Goal: Task Accomplishment & Management: Manage account settings

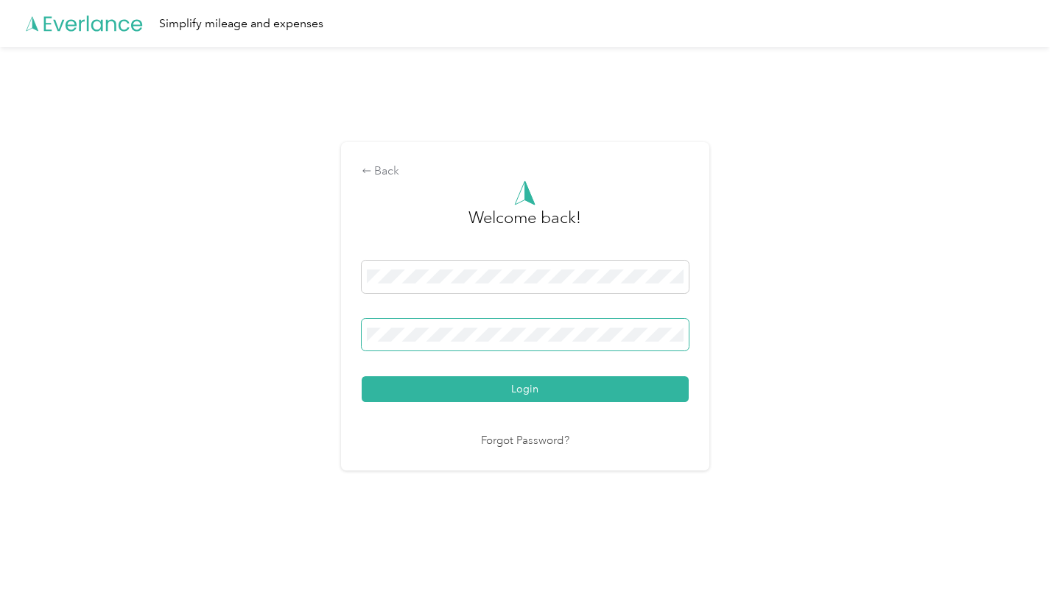
click at [528, 390] on button "Login" at bounding box center [525, 390] width 327 height 26
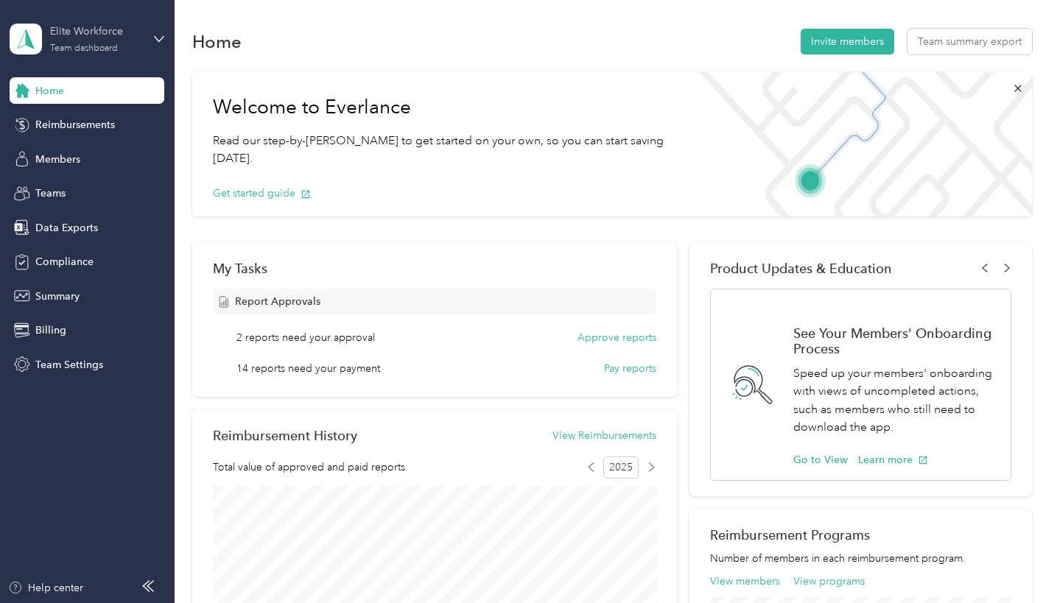
click at [91, 29] on div "Elite Workforce" at bounding box center [96, 31] width 92 height 15
click at [74, 118] on div "Team dashboard" at bounding box center [63, 120] width 81 height 15
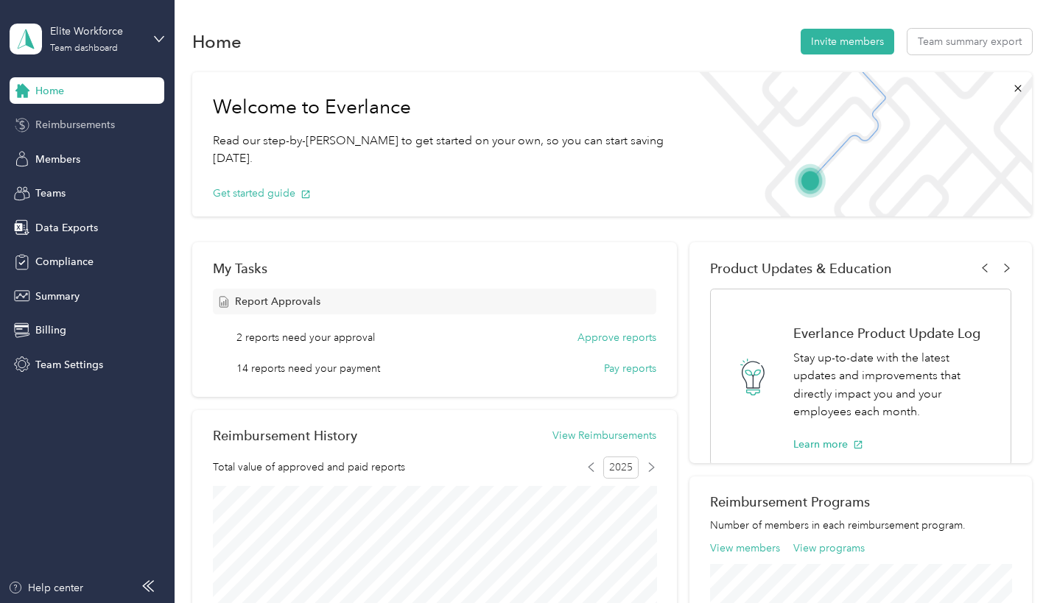
click at [50, 130] on span "Reimbursements" at bounding box center [75, 124] width 80 height 15
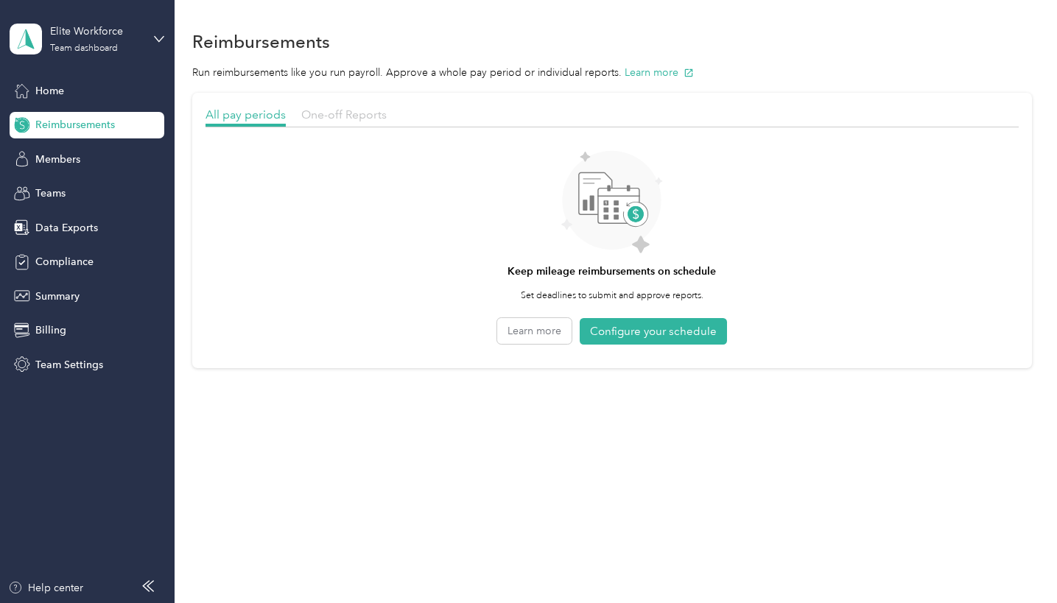
click at [333, 116] on span "One-off Reports" at bounding box center [343, 115] width 85 height 14
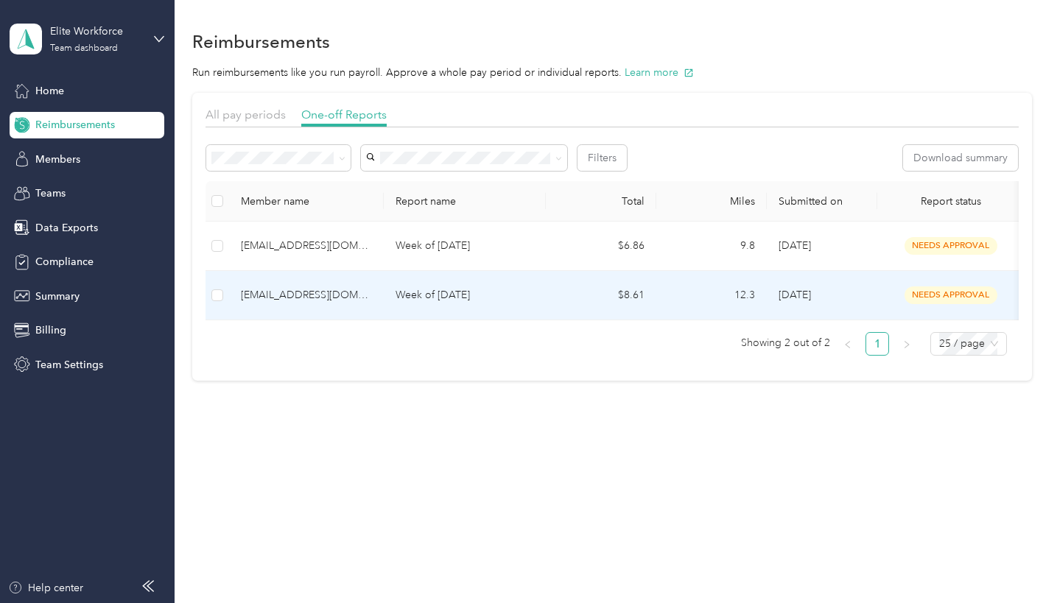
click at [491, 301] on p "Week of [DATE]" at bounding box center [465, 295] width 139 height 16
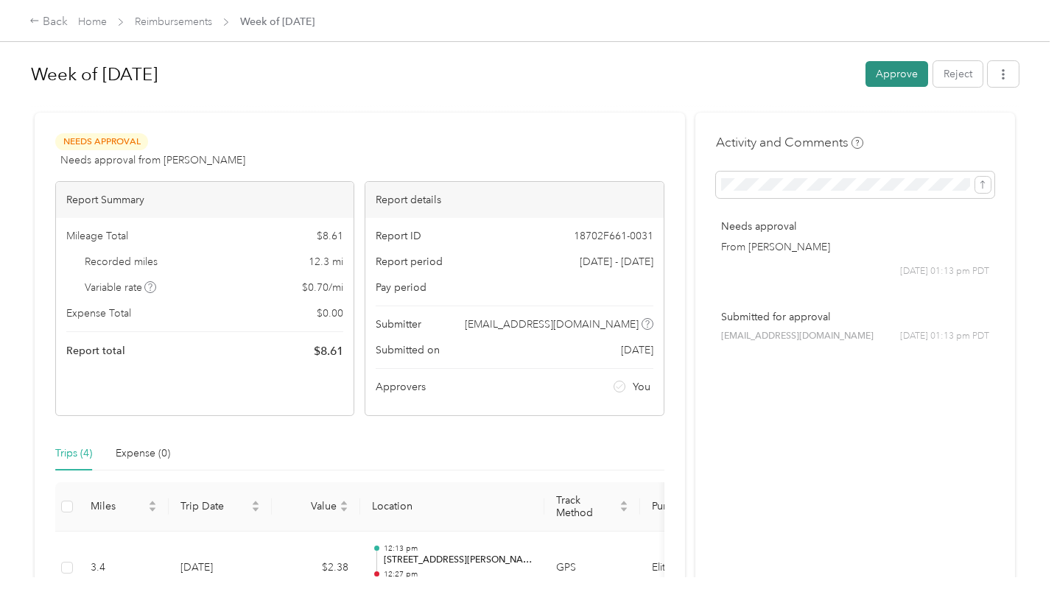
click at [888, 75] on button "Approve" at bounding box center [897, 74] width 63 height 26
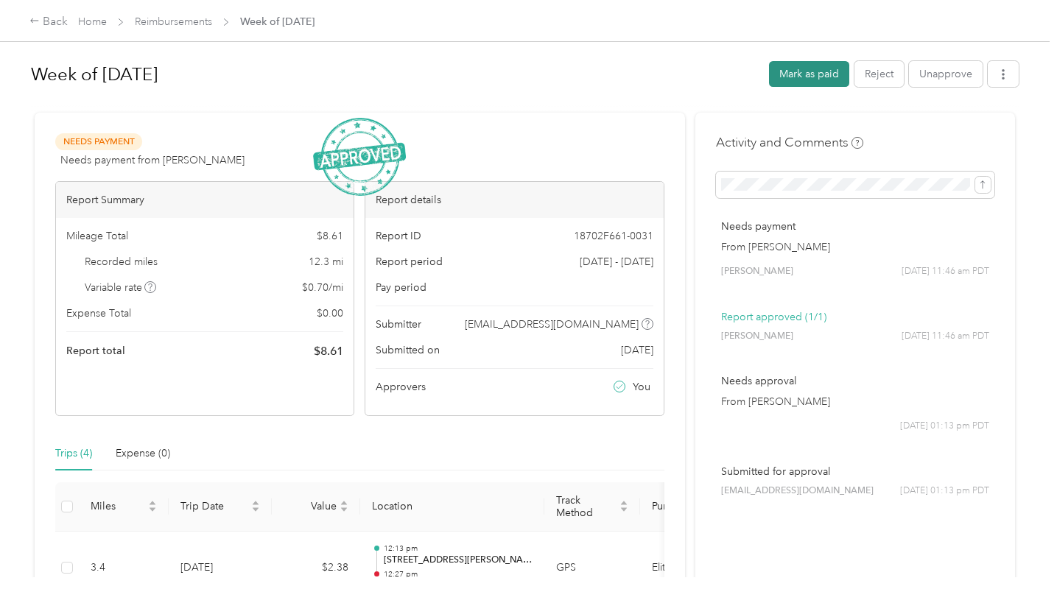
click at [822, 74] on button "Mark as paid" at bounding box center [809, 74] width 80 height 26
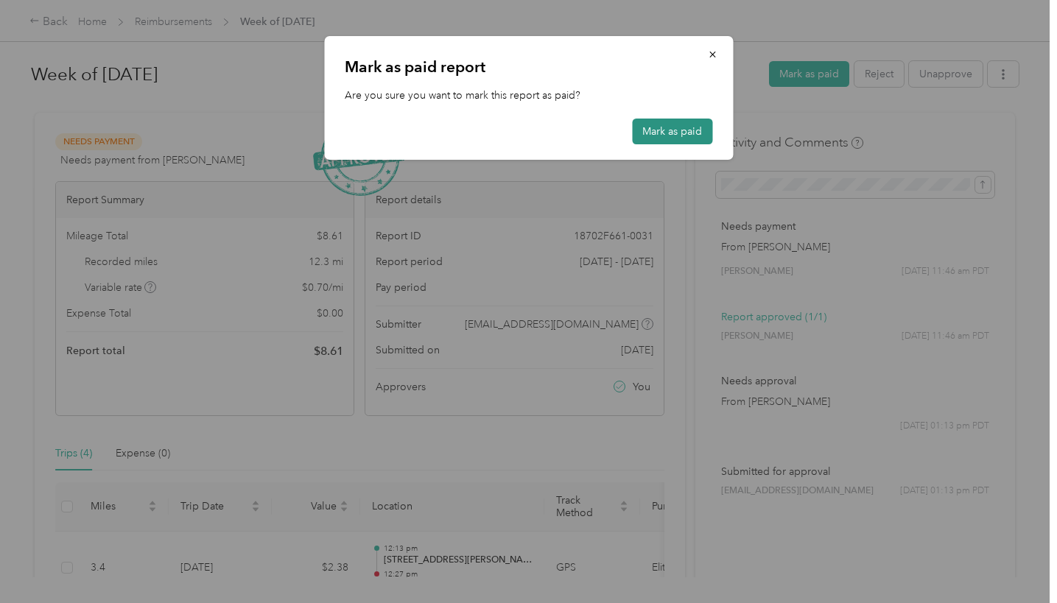
click at [671, 135] on button "Mark as paid" at bounding box center [672, 132] width 80 height 26
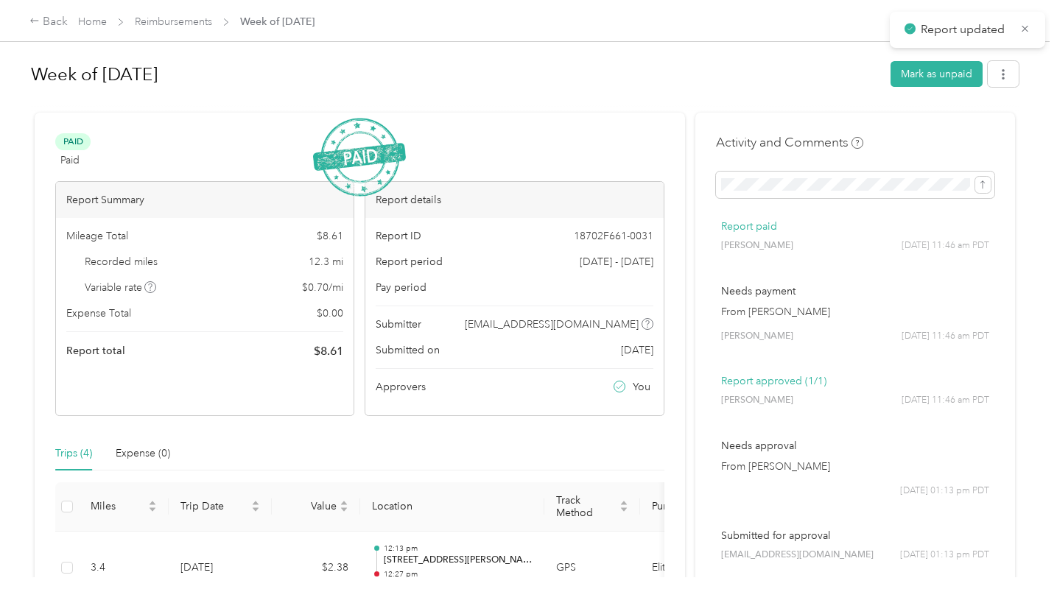
click at [1029, 23] on icon at bounding box center [1025, 28] width 11 height 13
click at [193, 24] on link "Reimbursements" at bounding box center [173, 21] width 77 height 13
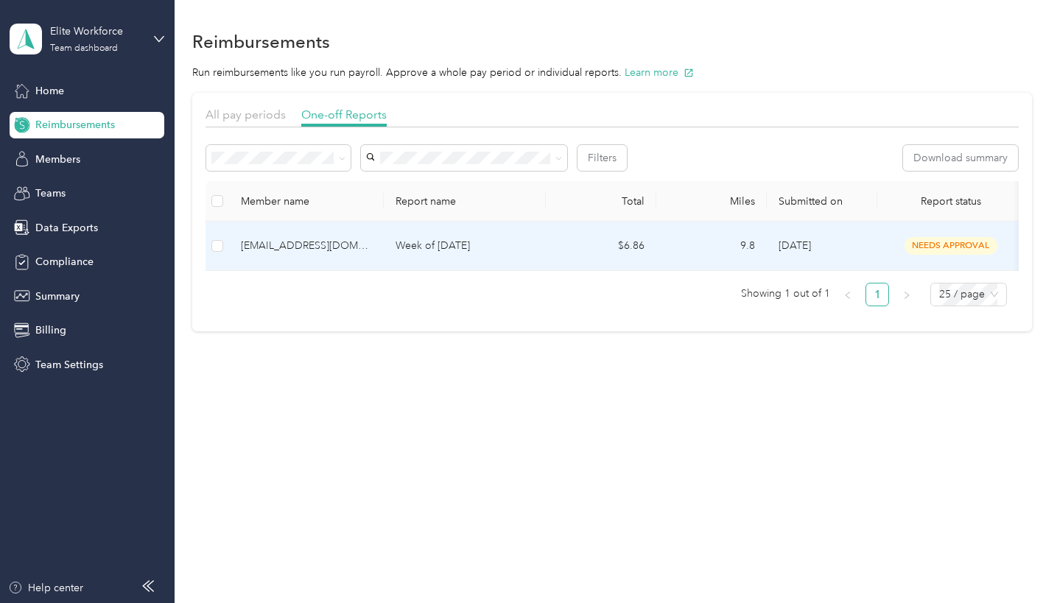
click at [447, 246] on p "Week of [DATE]" at bounding box center [465, 246] width 139 height 16
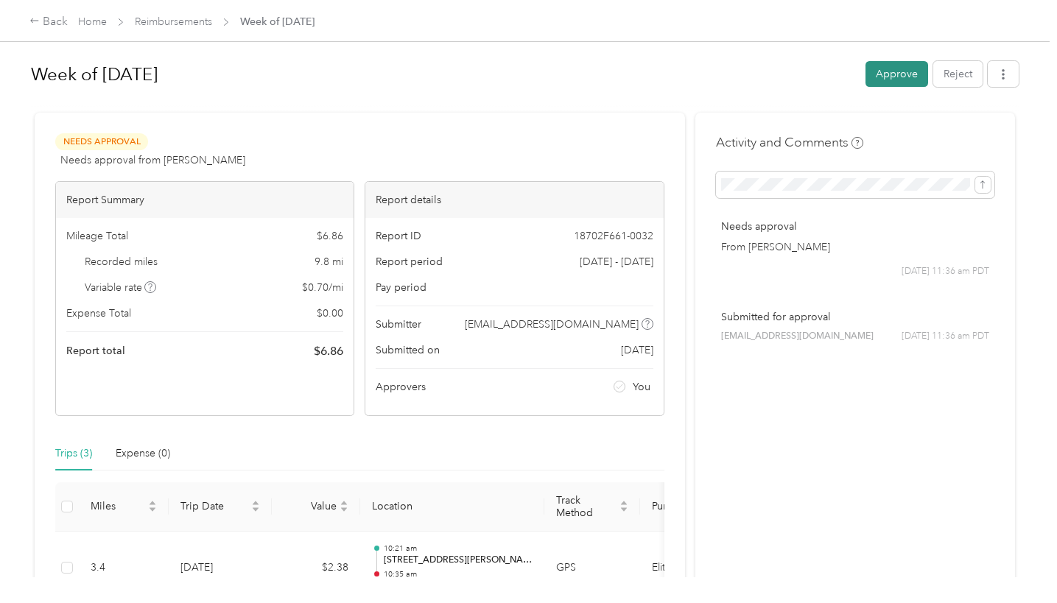
click at [891, 71] on button "Approve" at bounding box center [897, 74] width 63 height 26
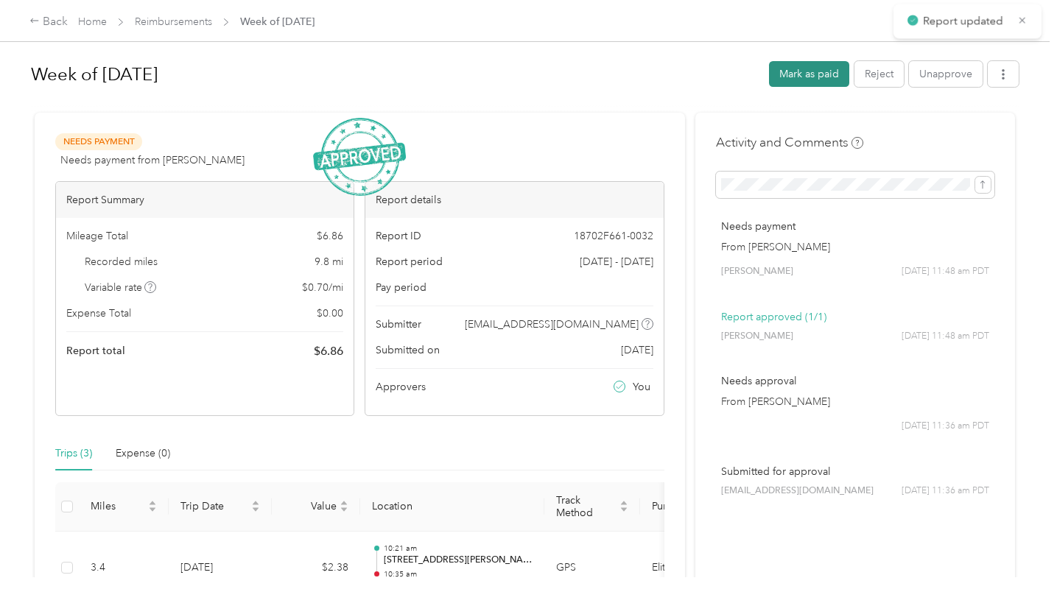
click at [799, 71] on button "Mark as paid" at bounding box center [809, 74] width 80 height 26
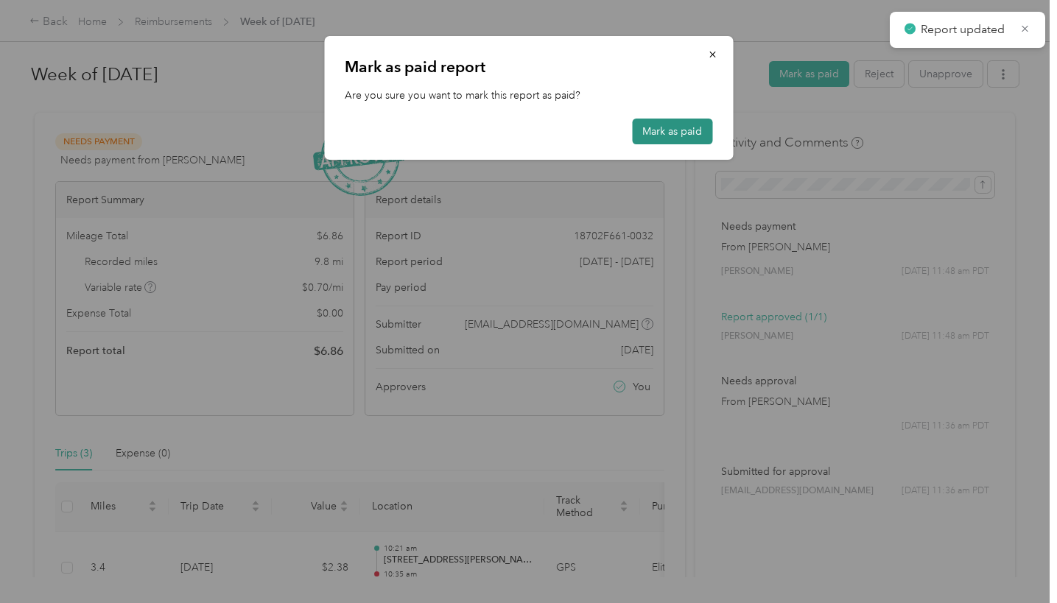
click at [664, 143] on button "Mark as paid" at bounding box center [672, 132] width 80 height 26
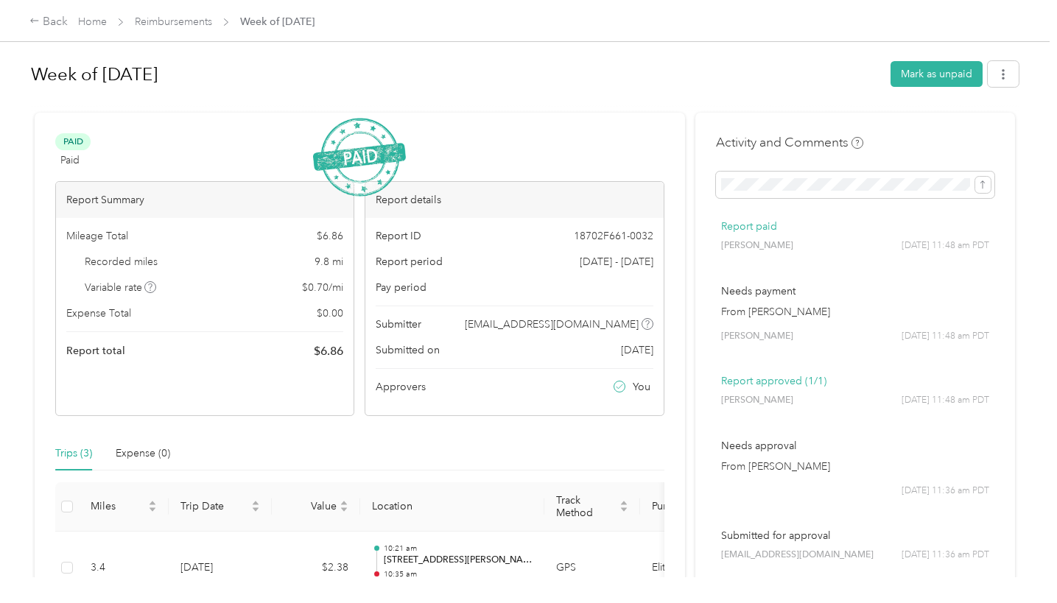
click at [111, 18] on div "Home Reimbursements Week of [DATE]" at bounding box center [196, 21] width 237 height 15
click at [80, 24] on link "Home" at bounding box center [92, 21] width 29 height 13
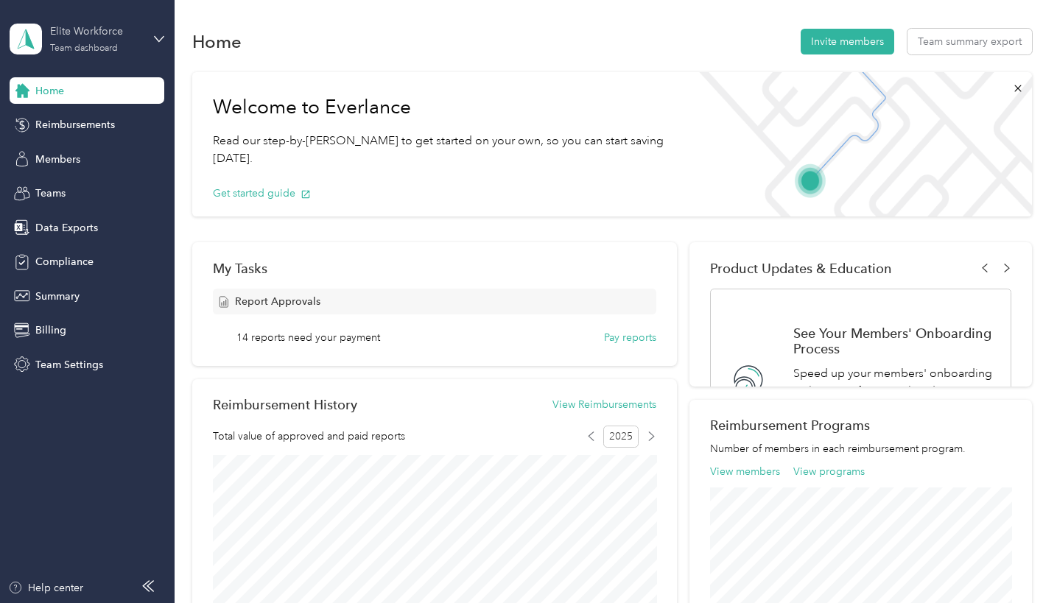
click at [80, 33] on div "Elite Workforce" at bounding box center [96, 31] width 92 height 15
click at [94, 192] on div "Log out" at bounding box center [207, 184] width 373 height 26
